Goal: Browse casually

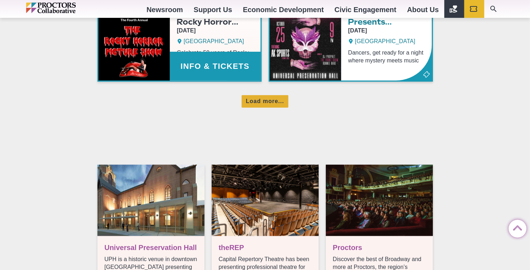
scroll to position [571, 0]
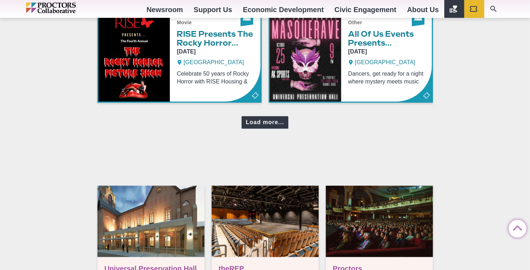
click at [273, 118] on div "Load more..." at bounding box center [265, 122] width 47 height 12
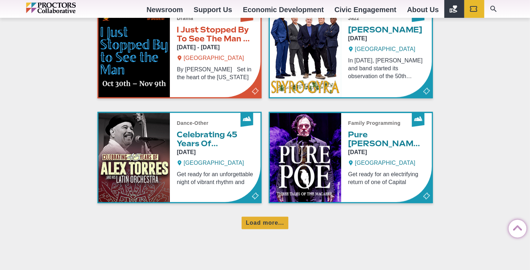
scroll to position [856, 0]
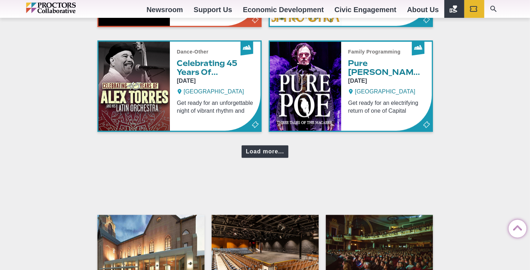
click at [269, 149] on div "Load more..." at bounding box center [265, 152] width 47 height 12
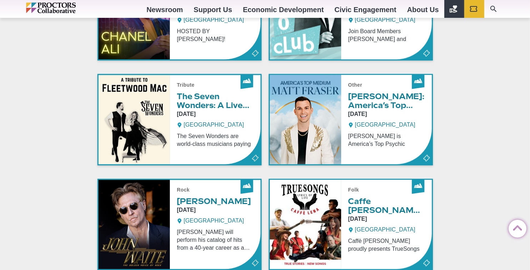
scroll to position [1070, 0]
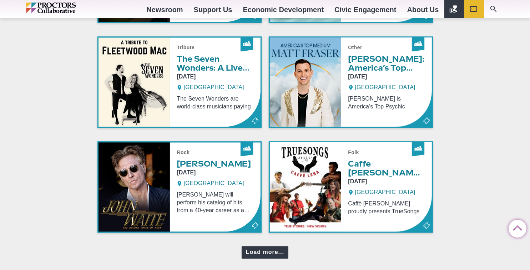
click at [260, 255] on div "Load more..." at bounding box center [265, 252] width 47 height 12
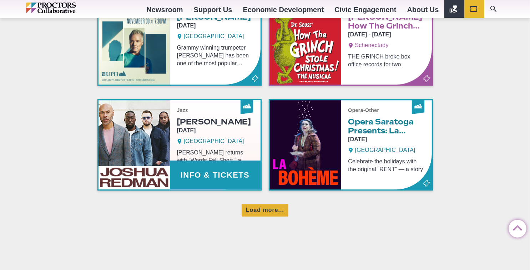
scroll to position [1463, 0]
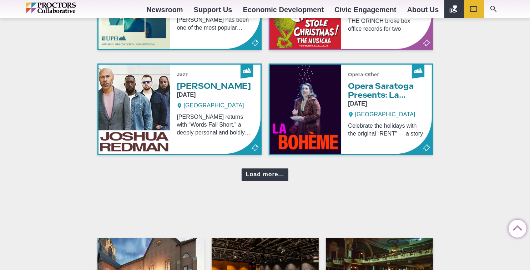
click at [267, 171] on div "Load more..." at bounding box center [265, 174] width 47 height 12
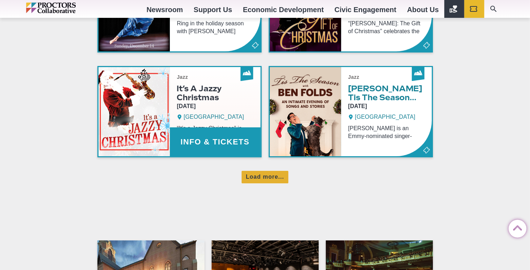
scroll to position [1784, 0]
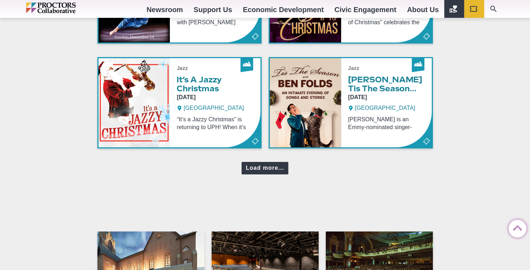
click at [265, 165] on div "Load more..." at bounding box center [265, 168] width 47 height 12
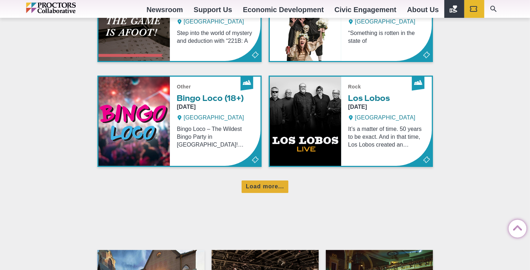
scroll to position [2105, 0]
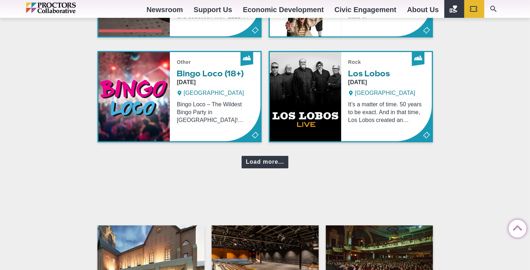
click at [269, 156] on div "Load more..." at bounding box center [265, 162] width 47 height 12
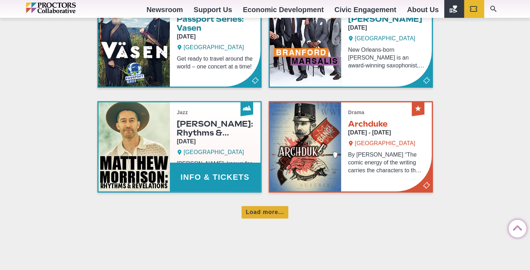
scroll to position [2390, 0]
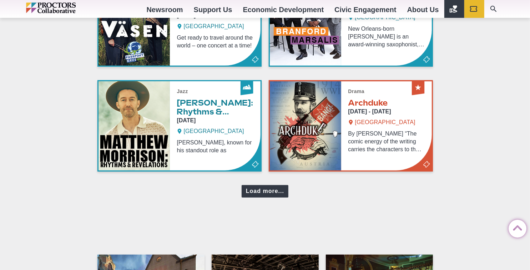
click at [279, 186] on div "Load more..." at bounding box center [265, 191] width 47 height 12
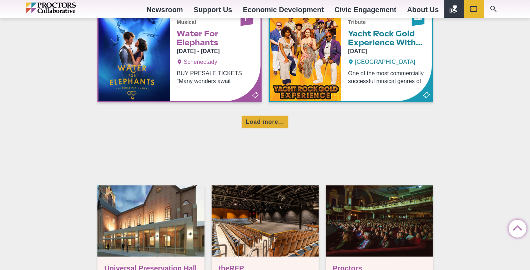
scroll to position [2818, 0]
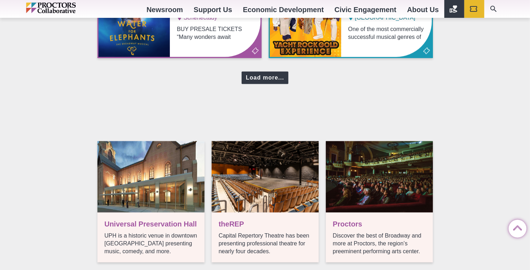
click at [273, 72] on div "Load more..." at bounding box center [265, 78] width 47 height 12
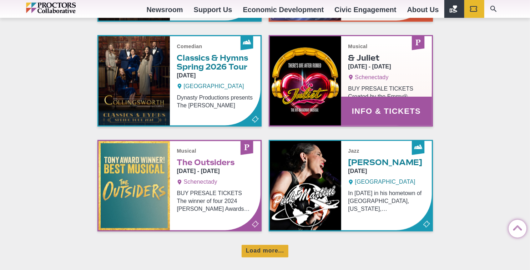
scroll to position [2997, 0]
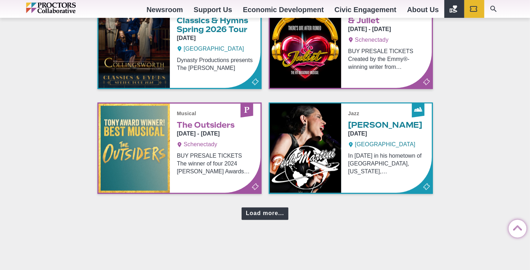
click at [256, 209] on div "Load more..." at bounding box center [265, 214] width 47 height 12
